Goal: Task Accomplishment & Management: Use online tool/utility

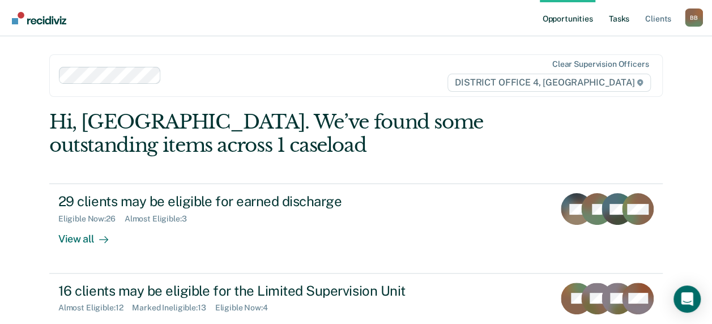
click at [618, 23] on link "Tasks" at bounding box center [619, 18] width 25 height 36
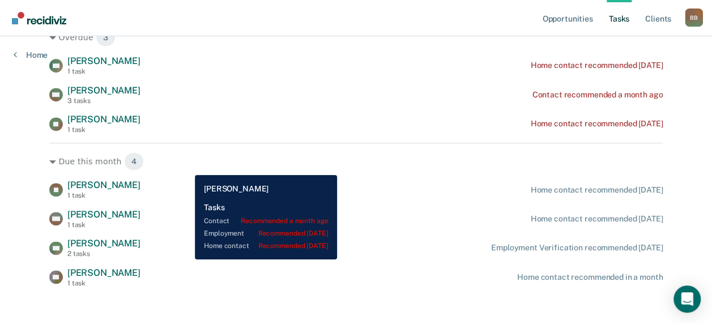
scroll to position [191, 0]
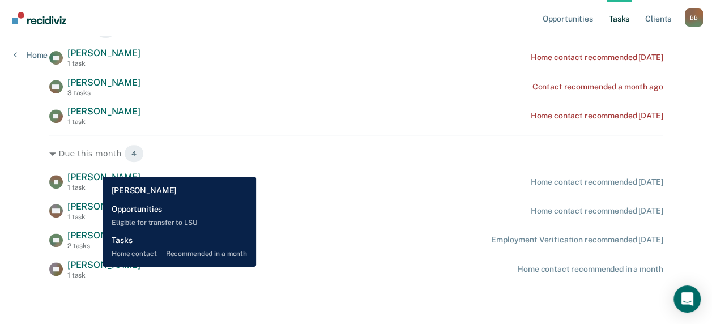
click at [94, 267] on span "[PERSON_NAME]" at bounding box center [103, 264] width 73 height 11
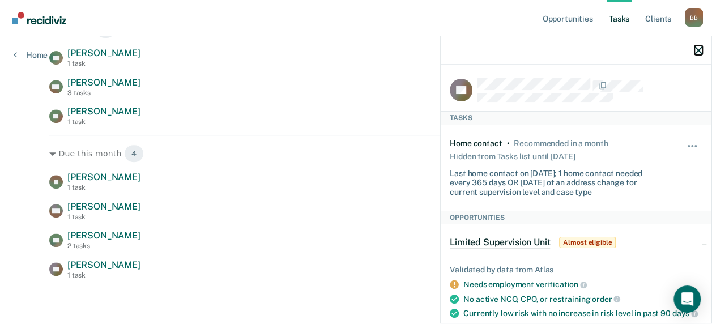
click at [701, 51] on icon "button" at bounding box center [699, 50] width 8 height 8
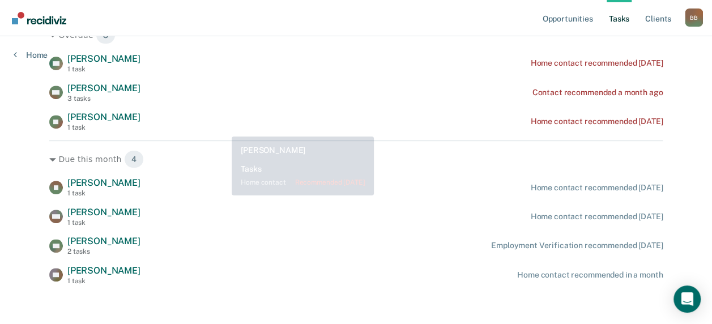
scroll to position [0, 0]
